Goal: Task Accomplishment & Management: Manage account settings

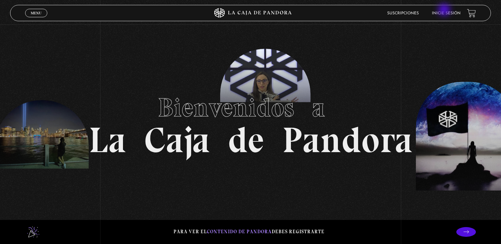
click at [445, 10] on li "Inicie sesión" at bounding box center [446, 13] width 29 height 10
click at [445, 16] on li "Inicie sesión" at bounding box center [446, 13] width 29 height 10
click at [32, 11] on span "Menu" at bounding box center [36, 13] width 11 height 4
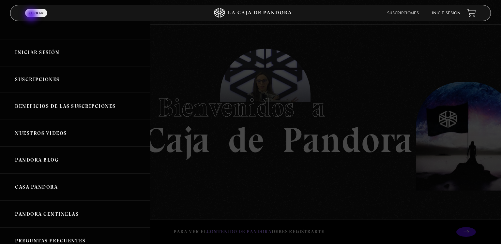
click at [32, 16] on link "Menu Cerrar" at bounding box center [36, 13] width 22 height 8
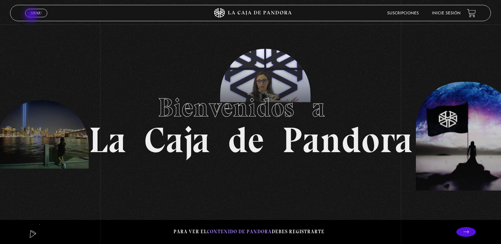
click at [32, 16] on link "Menu Cerrar" at bounding box center [36, 13] width 22 height 8
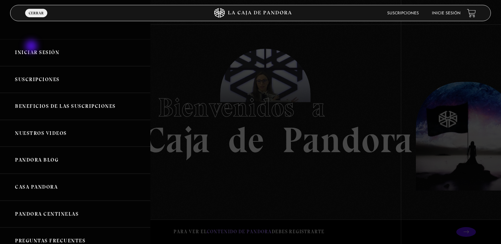
click at [32, 47] on link "Iniciar Sesión" at bounding box center [75, 52] width 150 height 27
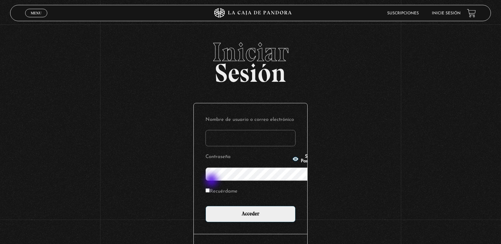
click at [212, 187] on label "Recuérdame" at bounding box center [221, 192] width 32 height 10
click at [210, 188] on input "Recuérdame" at bounding box center [207, 190] width 4 height 4
checkbox input "true"
click at [207, 130] on input "Nombre de usuario o correo electrónico" at bounding box center [250, 138] width 90 height 16
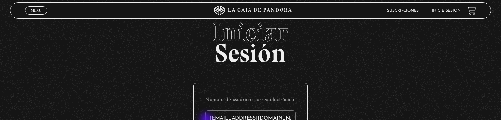
type input "pilarecheverri09@gmail.com"
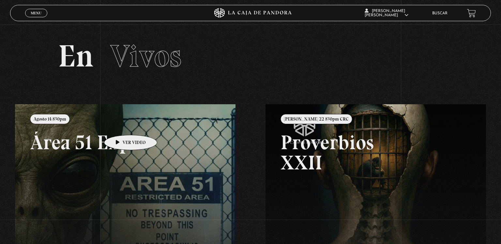
click at [120, 125] on link at bounding box center [265, 226] width 501 height 244
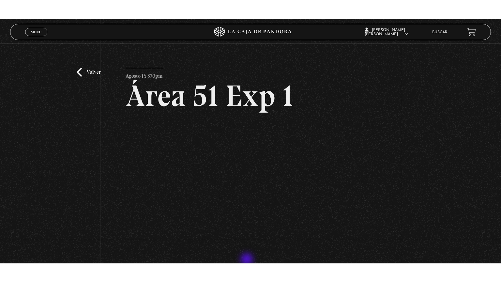
scroll to position [4, 0]
